Goal: Transaction & Acquisition: Book appointment/travel/reservation

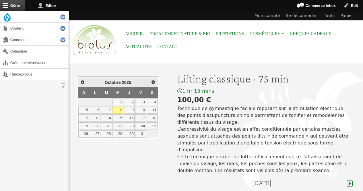
scroll to position [66, 0]
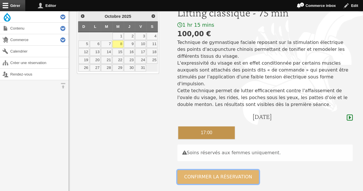
click at [215, 170] on button "Confirmer la réservation" at bounding box center [218, 177] width 82 height 14
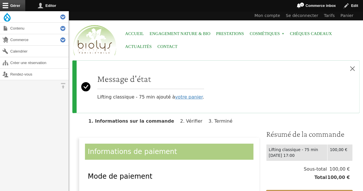
scroll to position [119, 0]
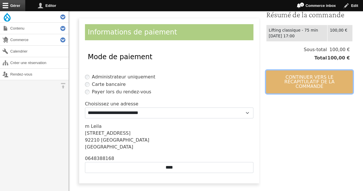
click at [292, 75] on button "Continuer vers le récapitulatif de la commande" at bounding box center [309, 81] width 87 height 23
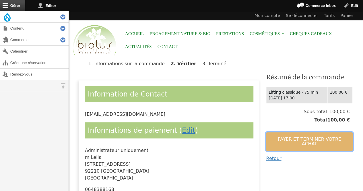
click at [280, 142] on button "Payer et terminer votre achat" at bounding box center [309, 141] width 87 height 18
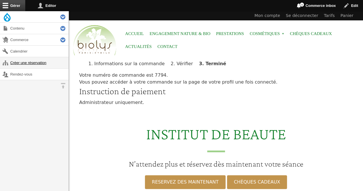
click at [37, 63] on link "Créer une réservation" at bounding box center [34, 62] width 69 height 11
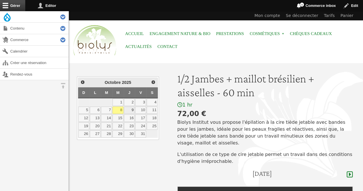
click at [133, 110] on link "9" at bounding box center [129, 109] width 11 height 7
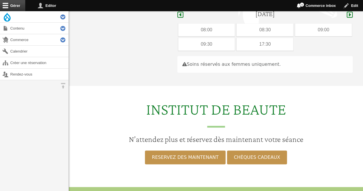
scroll to position [162, 0]
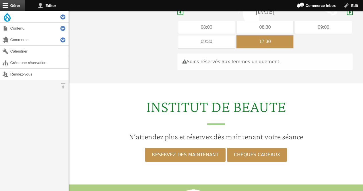
click at [245, 35] on div "17:30" at bounding box center [265, 41] width 57 height 13
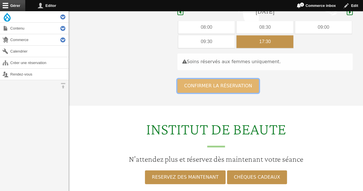
click at [216, 79] on button "Confirmer la réservation" at bounding box center [218, 86] width 82 height 14
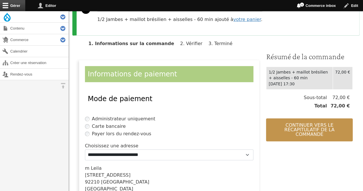
scroll to position [80, 0]
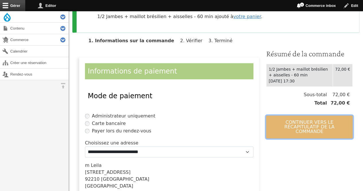
click at [296, 115] on button "Continuer vers le récapitulatif de la commande" at bounding box center [309, 126] width 87 height 23
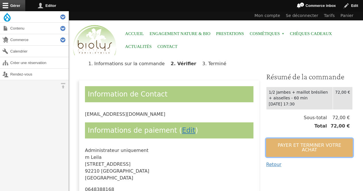
click at [286, 140] on button "Payer et terminer votre achat" at bounding box center [309, 147] width 87 height 18
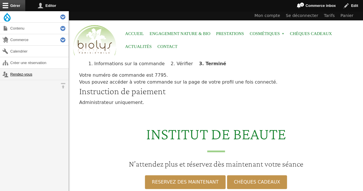
click at [32, 72] on link "Rendez-vous" at bounding box center [34, 74] width 69 height 11
